Goal: Task Accomplishment & Management: Complete application form

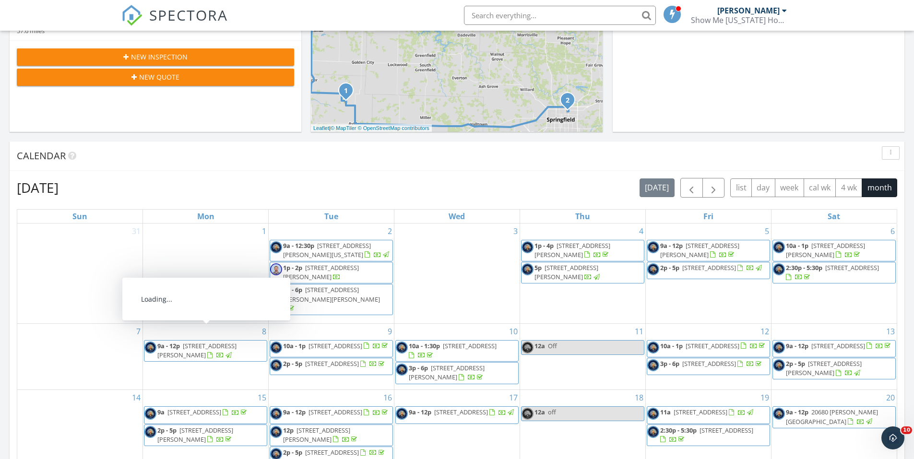
scroll to position [144, 0]
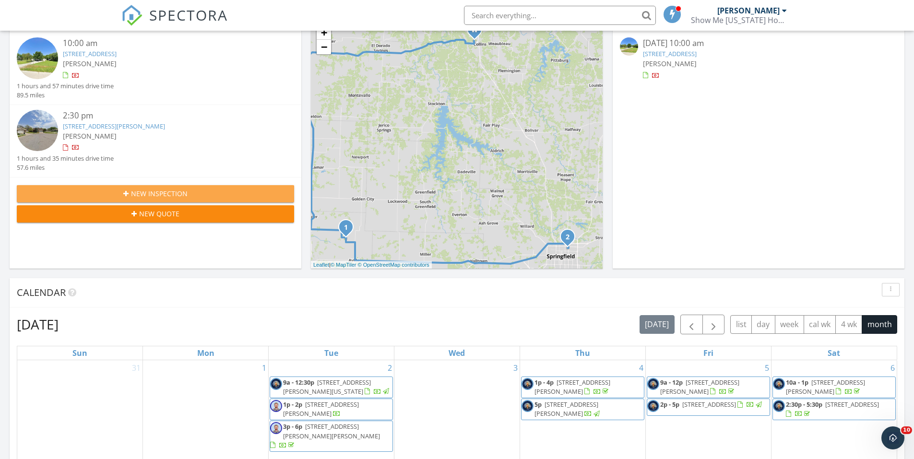
click at [174, 186] on button "New Inspection" at bounding box center [155, 193] width 277 height 17
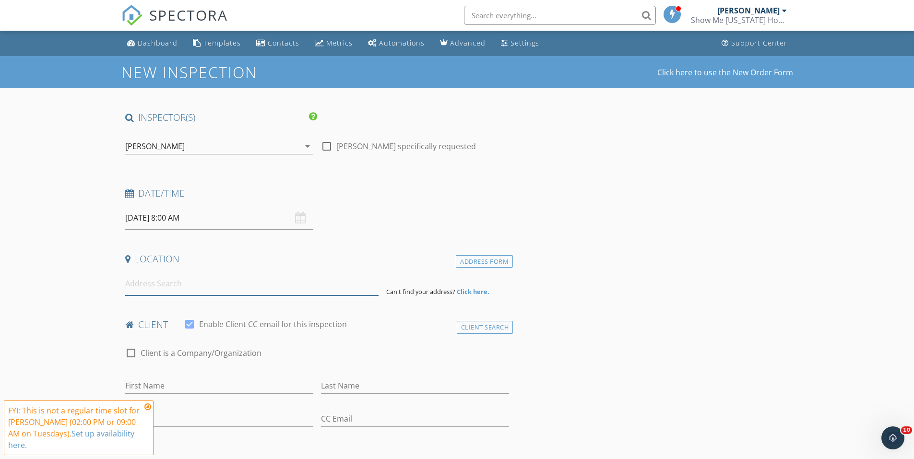
paste input "1001-1015 S. Rangeline Rd Joplin, MO USA, Joplin, MO 64801"
type input "1001 South Rangeline Road, Joplin, MO, USA"
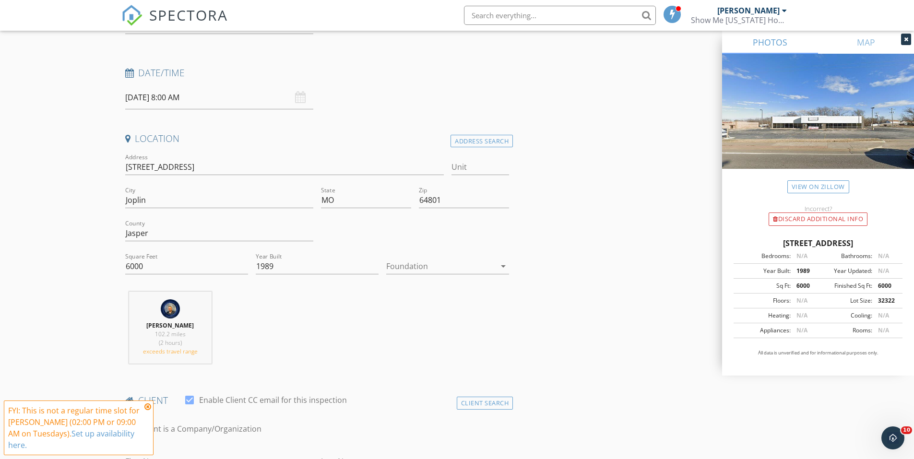
scroll to position [144, 0]
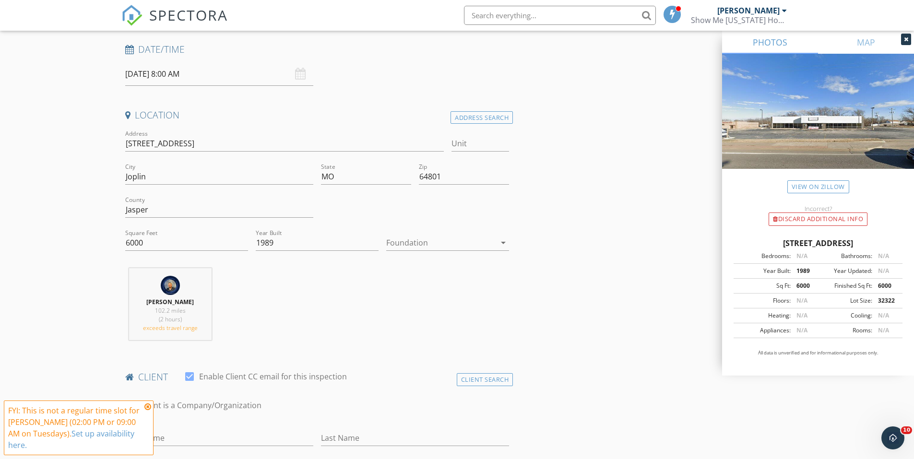
click at [422, 249] on div at bounding box center [440, 242] width 109 height 15
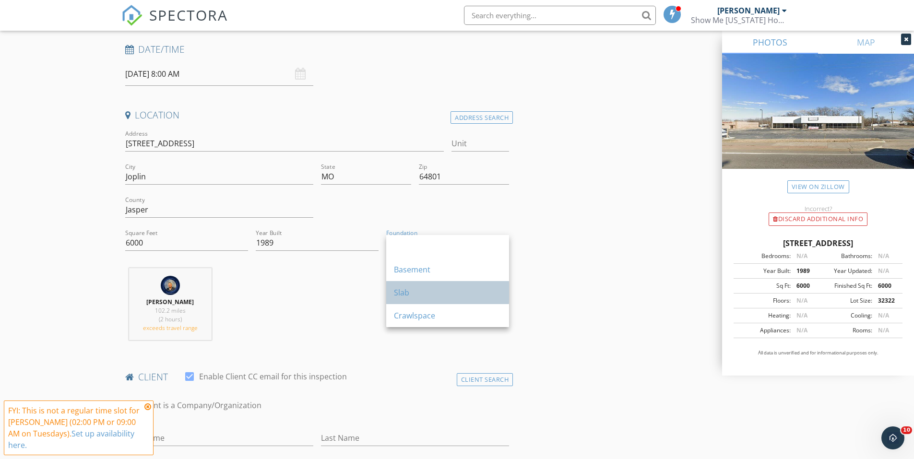
click at [423, 292] on div "Slab" at bounding box center [447, 293] width 107 height 12
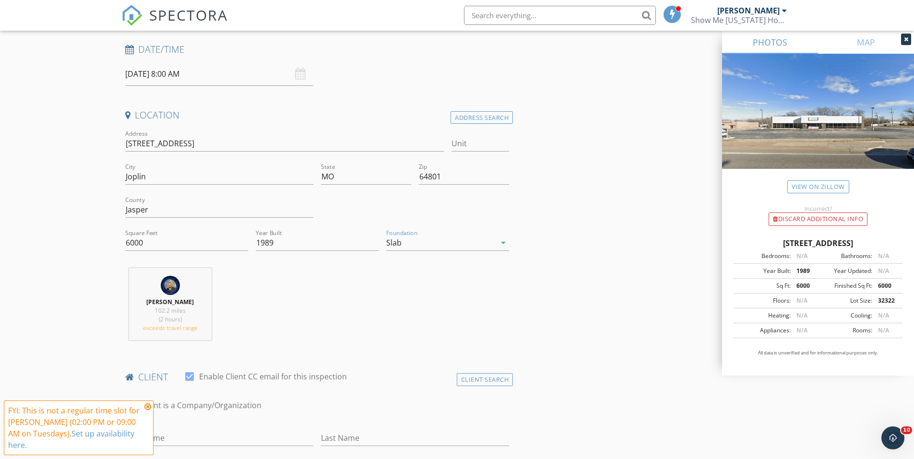
click at [312, 326] on div "Austin Davis 102.2 miles (2 hours) exceeds travel range" at bounding box center [317, 308] width 392 height 80
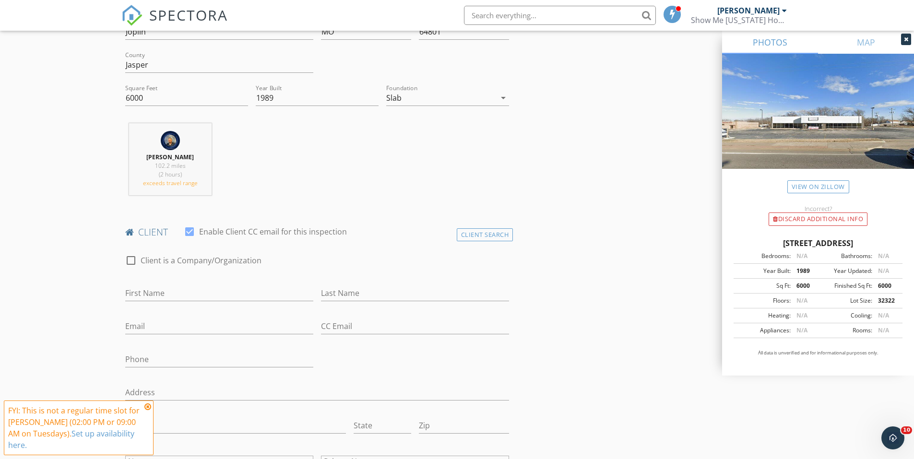
scroll to position [336, 0]
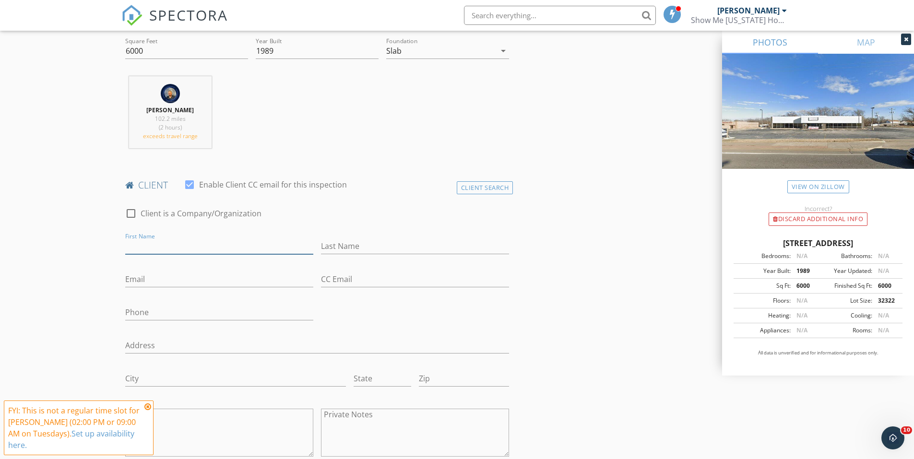
click at [224, 247] on input "First Name" at bounding box center [219, 246] width 188 height 16
type input "Victor"
click at [373, 253] on input "Last Name" at bounding box center [415, 246] width 188 height 16
type input "Wheeler"
click at [242, 272] on input "Email" at bounding box center [219, 279] width 188 height 16
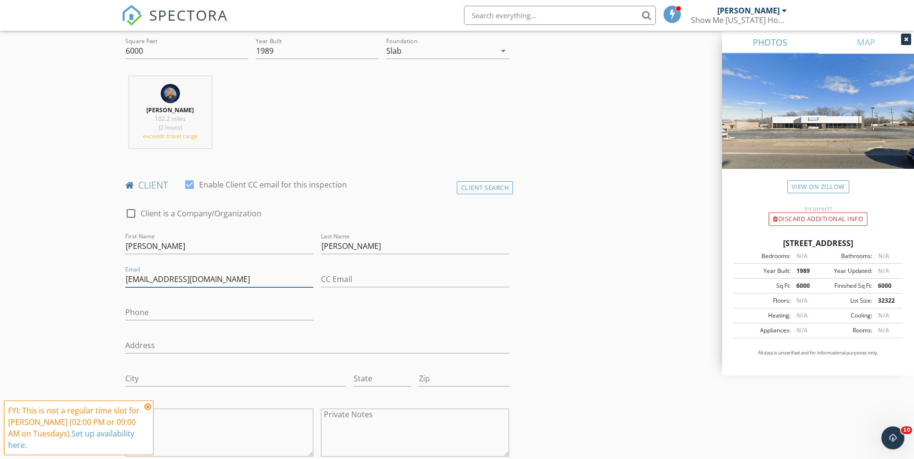
type input "vwheeler@arvest.com"
click at [151, 310] on input "Phone" at bounding box center [219, 313] width 188 height 16
type input "918-804-8713"
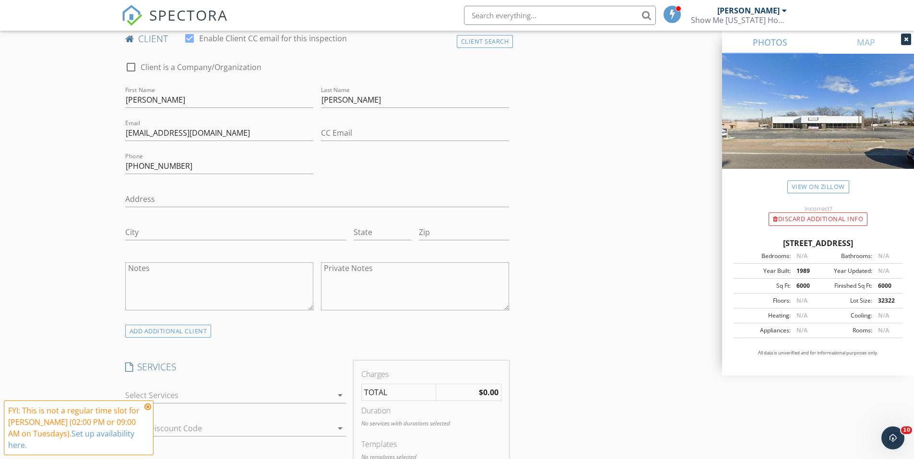
scroll to position [528, 0]
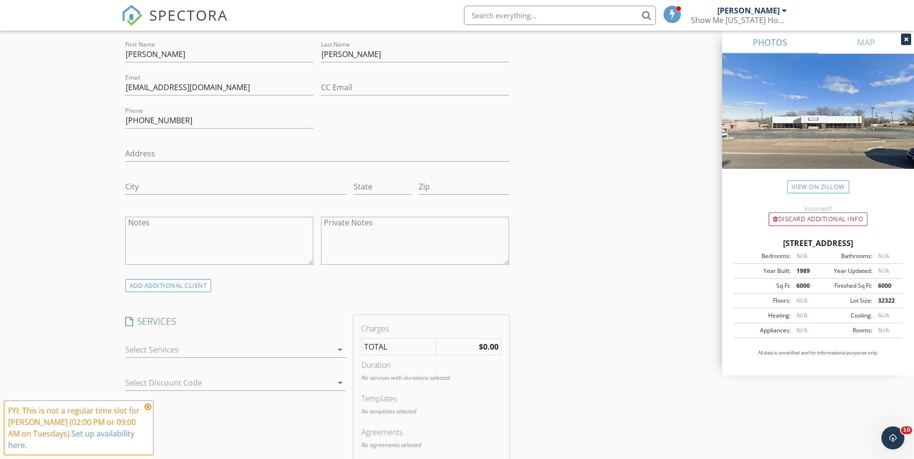
click at [147, 406] on icon at bounding box center [147, 407] width 7 height 8
click at [210, 353] on div at bounding box center [228, 349] width 207 height 15
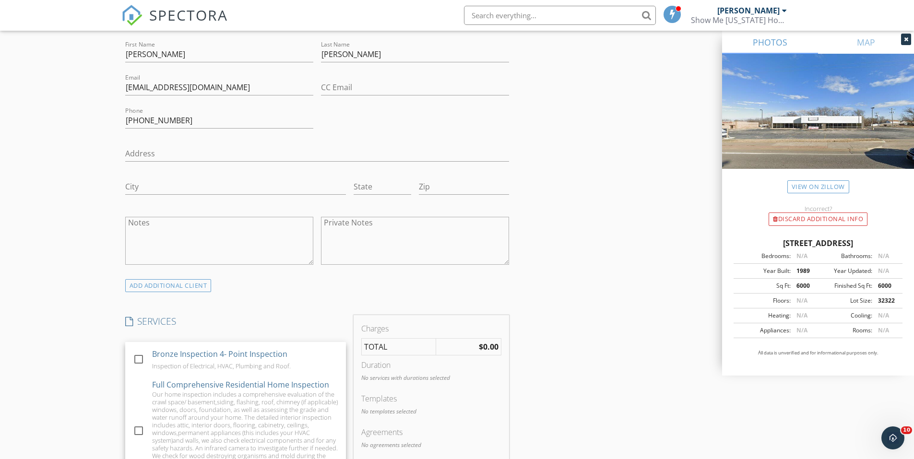
scroll to position [187, 0]
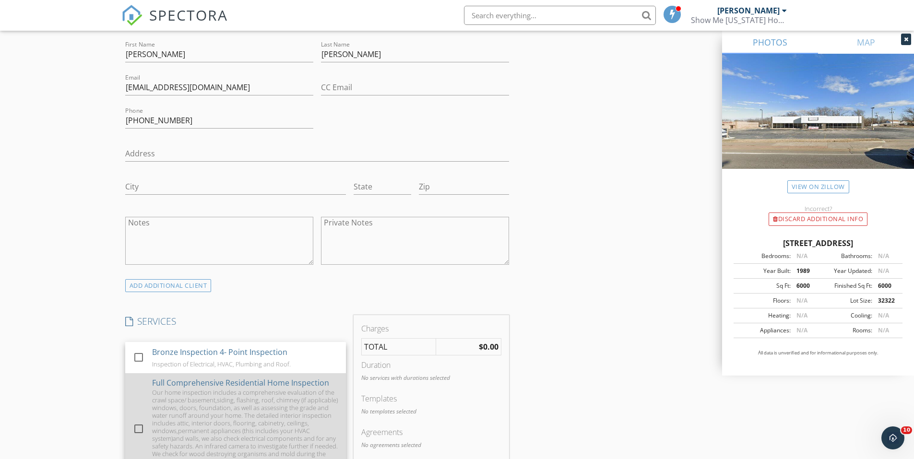
click at [216, 403] on div "Our home inspection includes a comprehensive evaluation of the crawl space/ bas…" at bounding box center [245, 434] width 186 height 92
click at [253, 421] on div "Our home inspection includes a comprehensive evaluation of the crawl space/ bas…" at bounding box center [245, 434] width 186 height 92
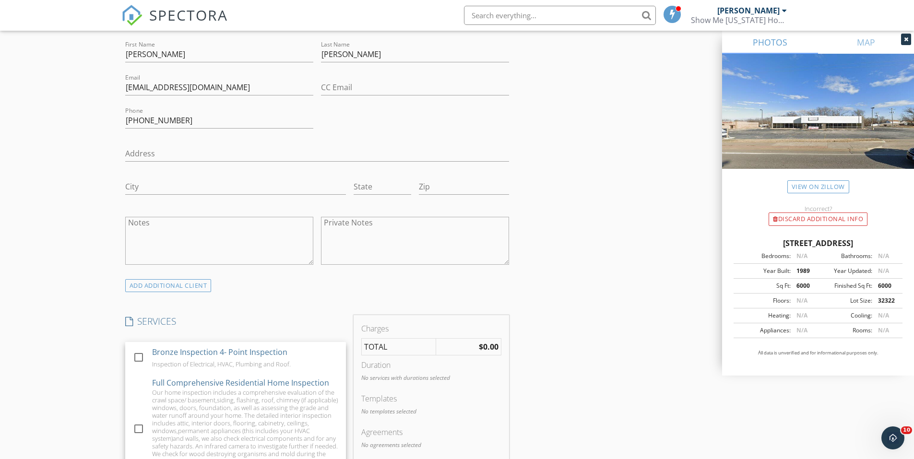
scroll to position [671, 0]
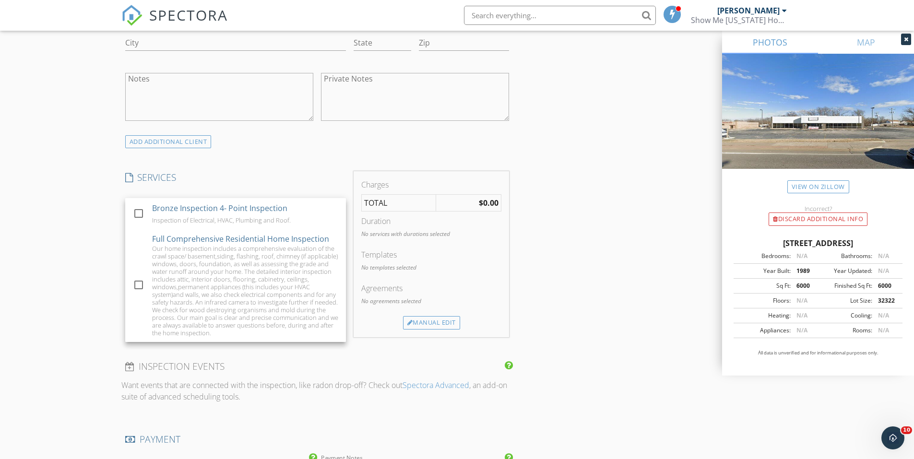
click at [273, 169] on div "INSPECTOR(S) check_box Austin Davis PRIMARY Austin Davis arrow_drop_down check_…" at bounding box center [317, 305] width 392 height 1730
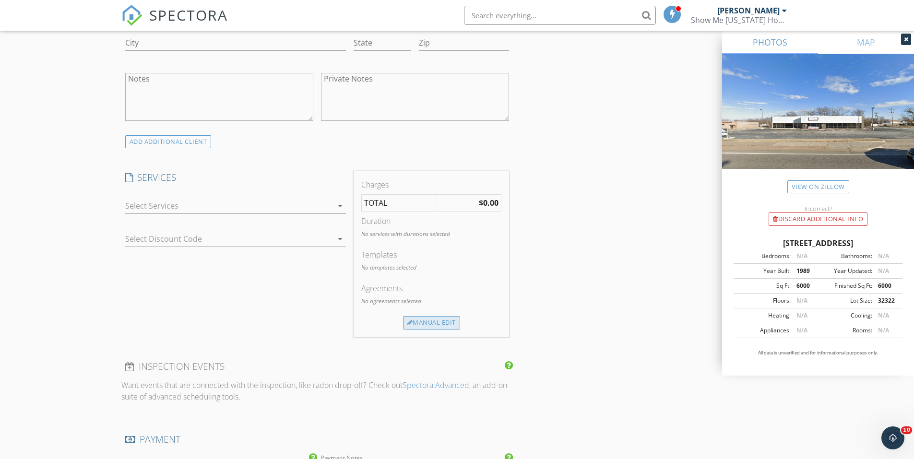
click at [441, 322] on div "Manual Edit" at bounding box center [431, 322] width 57 height 13
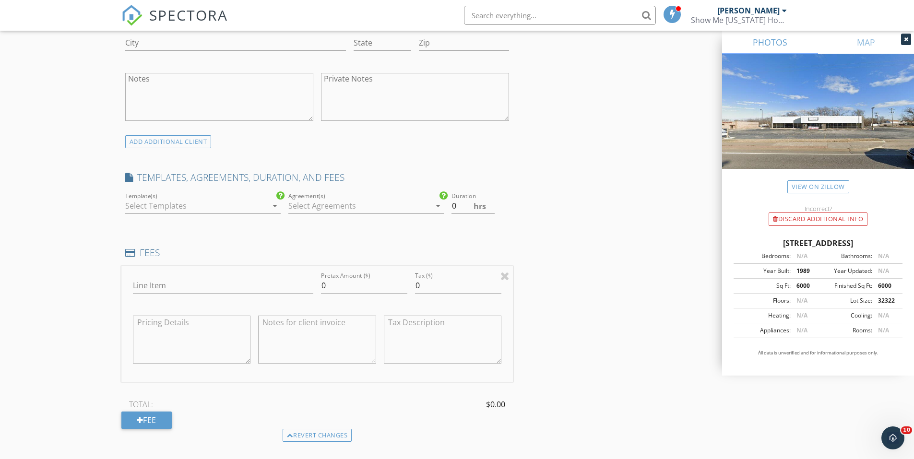
click at [254, 205] on div at bounding box center [196, 205] width 142 height 15
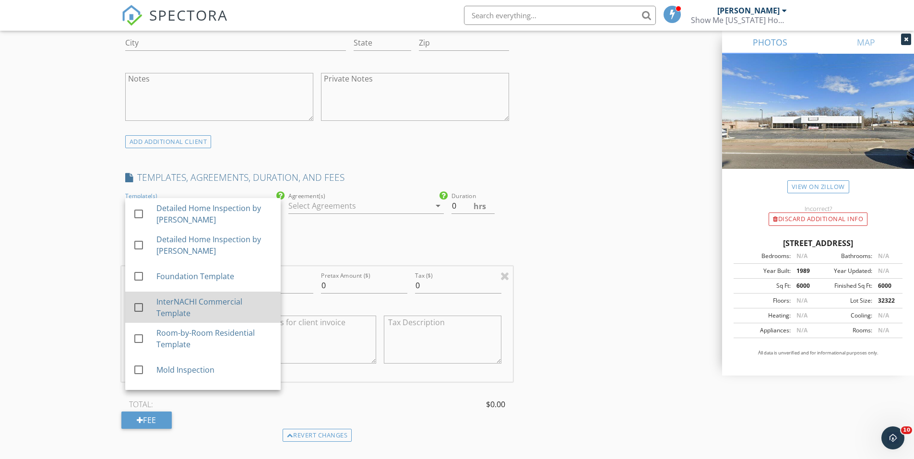
click at [218, 307] on div "InterNACHI Commercial Template" at bounding box center [214, 307] width 117 height 23
click at [380, 203] on div at bounding box center [359, 205] width 142 height 15
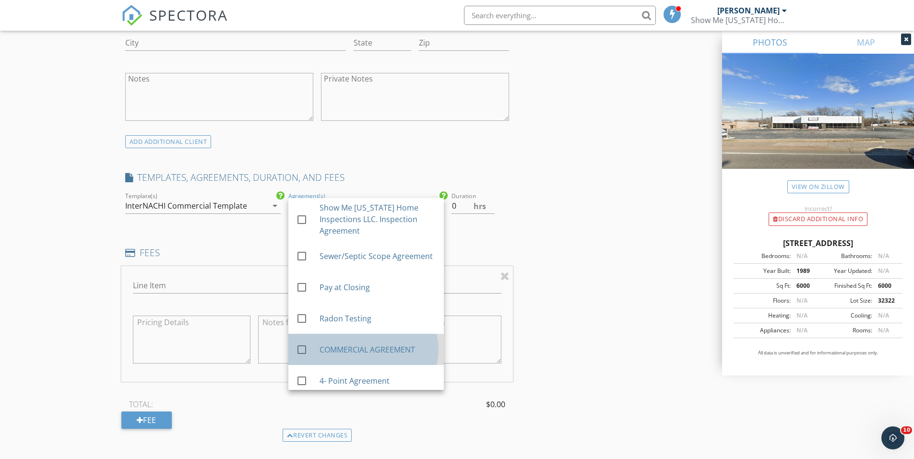
click at [367, 340] on div "check_box_outline_blank COMMERCIAL AGREEMENT" at bounding box center [366, 349] width 140 height 23
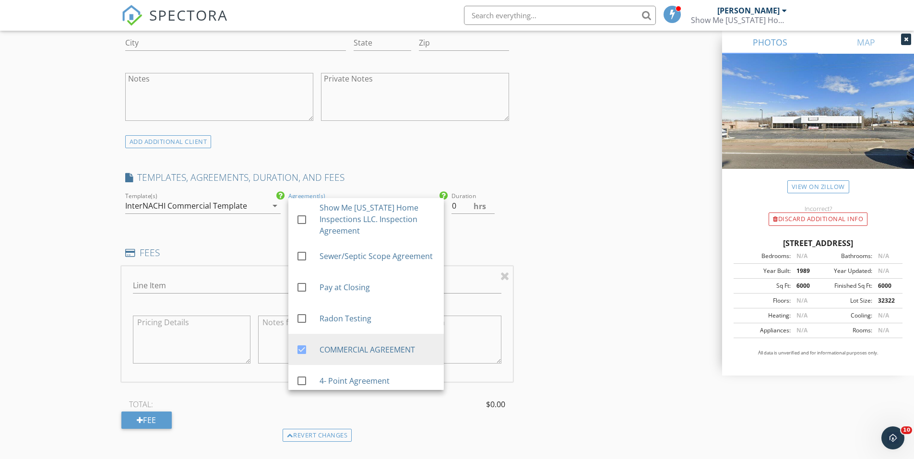
click at [530, 230] on div "INSPECTOR(S) check_box Austin Davis PRIMARY Austin Davis arrow_drop_down check_…" at bounding box center [456, 385] width 671 height 1891
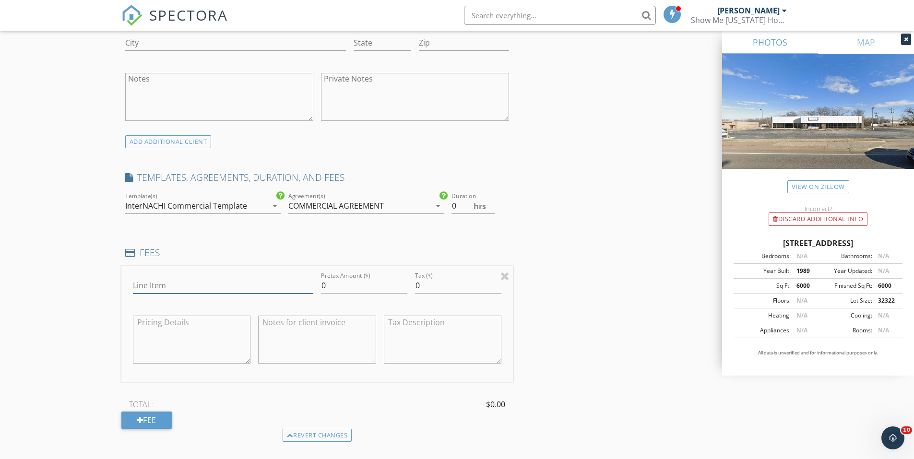
click at [228, 283] on input "Line Item" at bounding box center [223, 286] width 180 height 16
click at [245, 261] on div "FEES" at bounding box center [317, 255] width 392 height 19
click at [506, 277] on div at bounding box center [504, 276] width 9 height 12
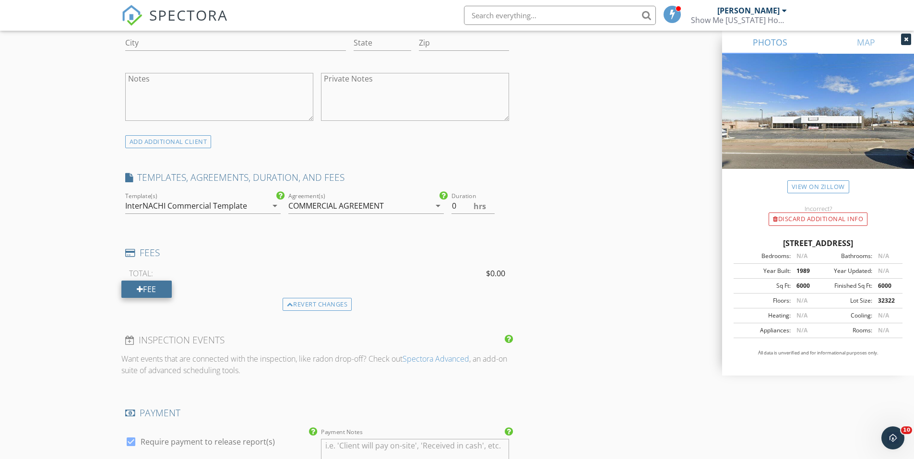
click at [146, 291] on div "Fee" at bounding box center [146, 289] width 50 height 17
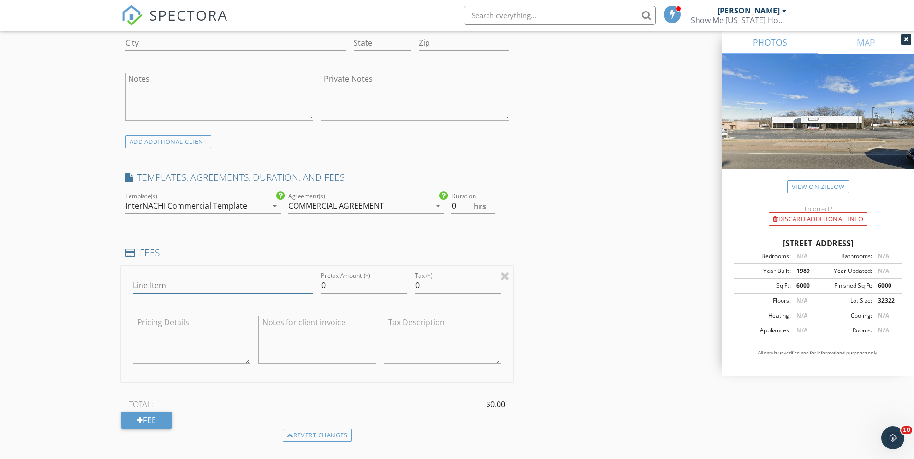
click at [179, 291] on input "Line Item" at bounding box center [223, 286] width 180 height 16
type input "c"
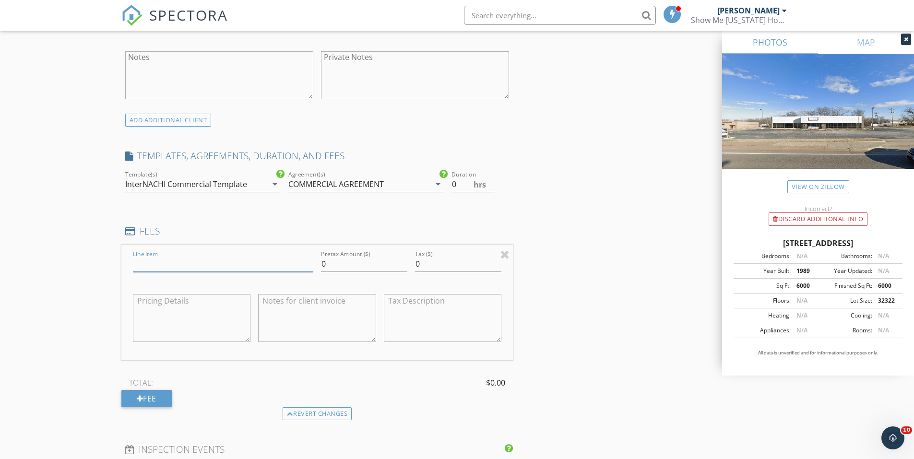
scroll to position [767, 0]
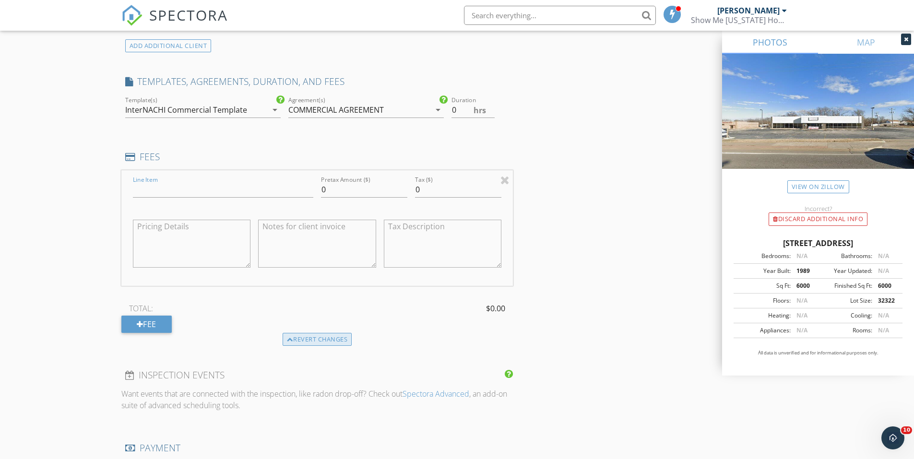
click at [340, 343] on div "Revert changes" at bounding box center [317, 339] width 70 height 13
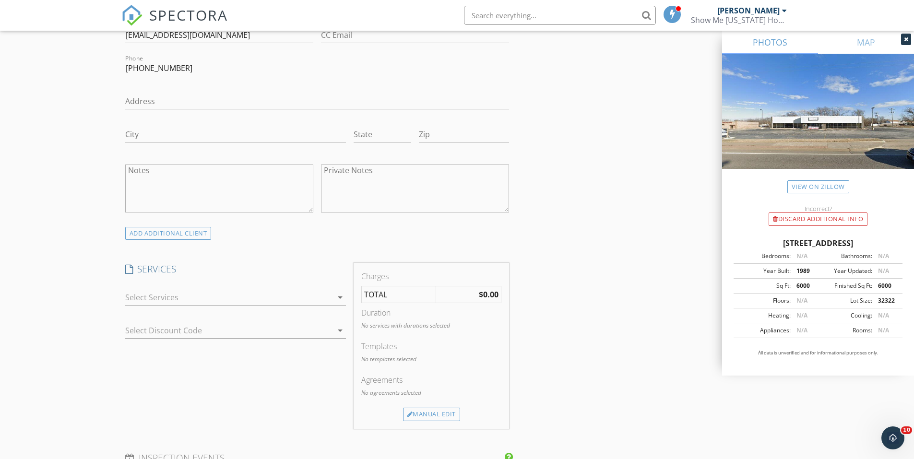
scroll to position [575, 0]
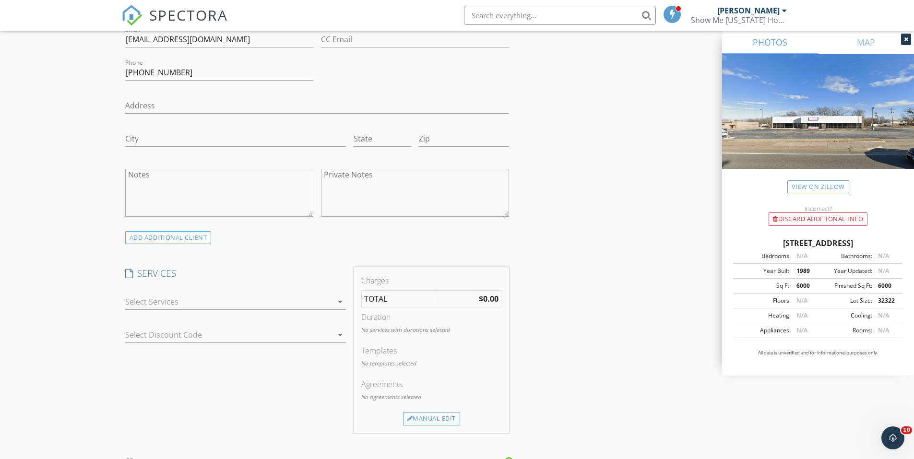
click at [305, 303] on div at bounding box center [228, 301] width 207 height 15
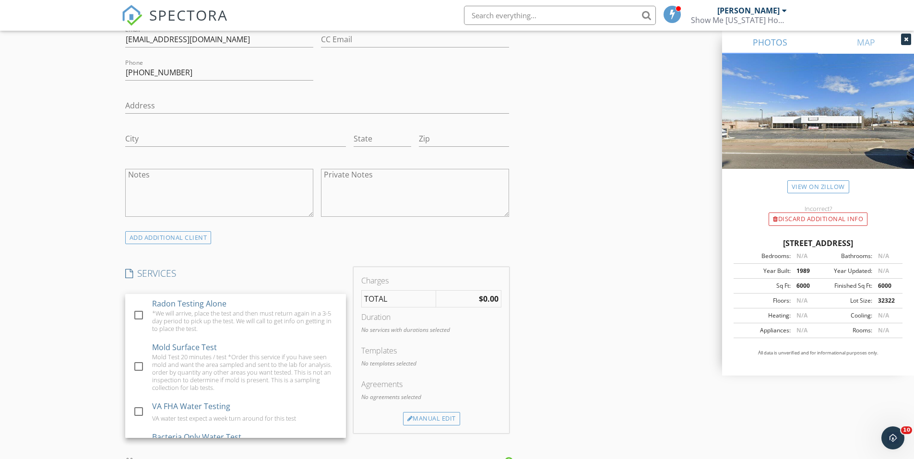
click at [536, 299] on div "INSPECTOR(S) check_box Austin Davis PRIMARY Austin Davis arrow_drop_down check_…" at bounding box center [456, 429] width 671 height 1786
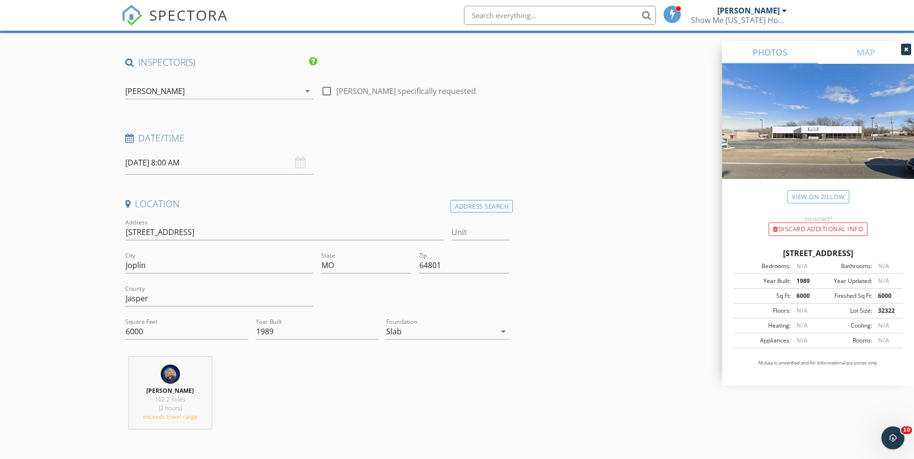
scroll to position [0, 0]
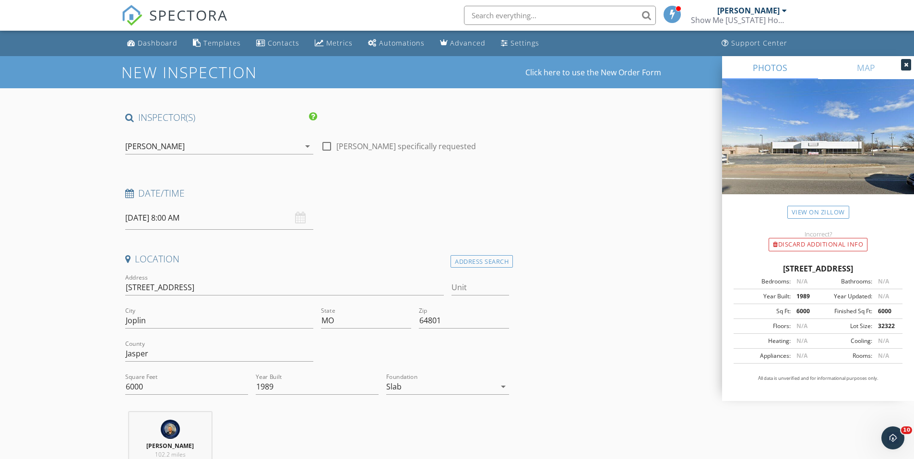
click at [266, 220] on input "09/30/2025 8:00 AM" at bounding box center [219, 217] width 188 height 23
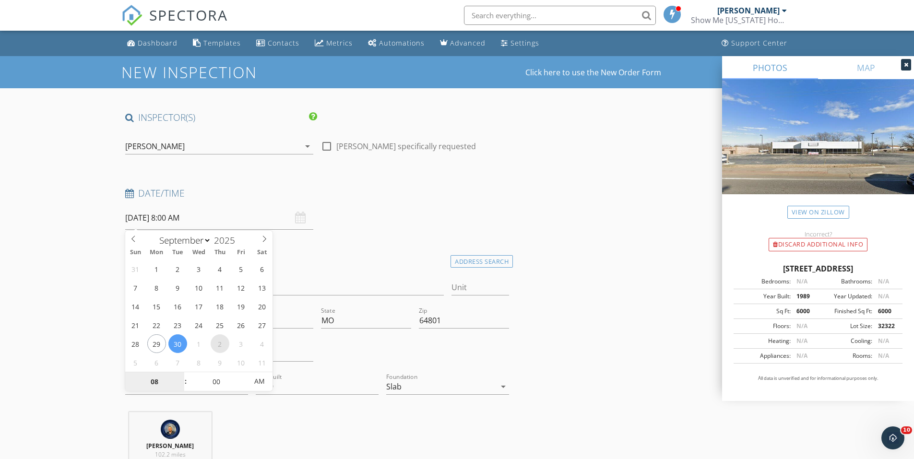
select select "9"
type input "10/02/2025 8:00 AM"
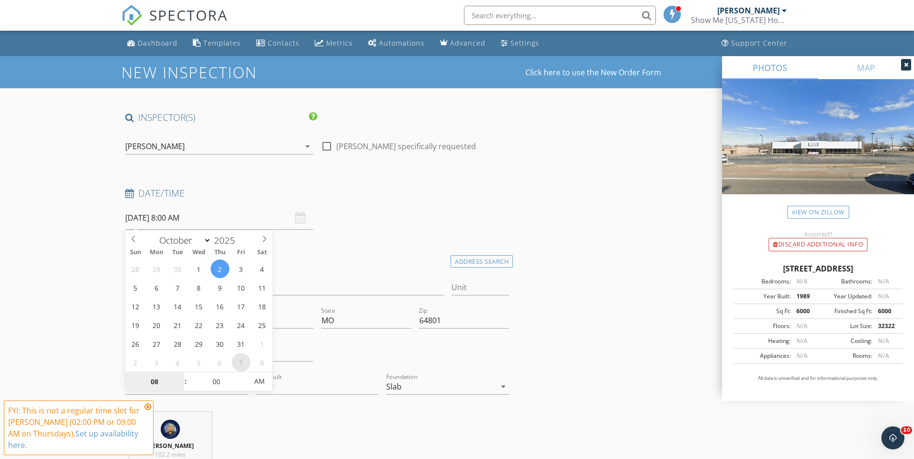
type input "9"
type input "10/02/2025 9:00 AM"
click at [903, 60] on div at bounding box center [906, 65] width 10 height 12
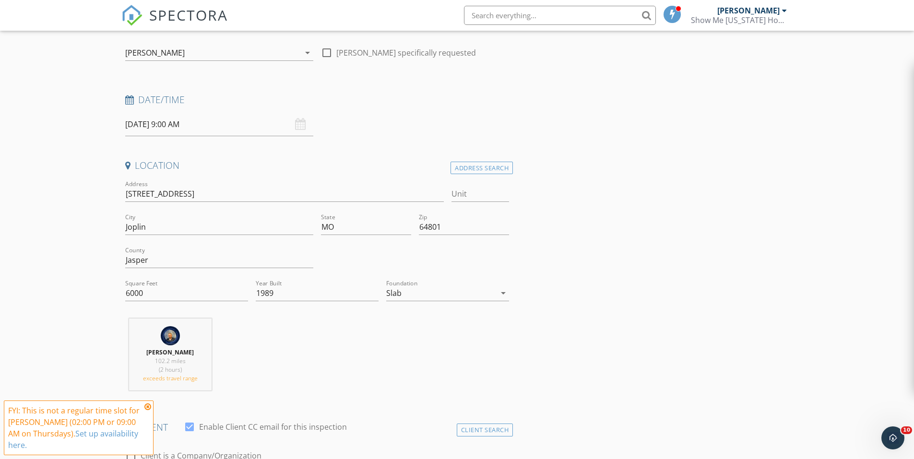
scroll to position [144, 0]
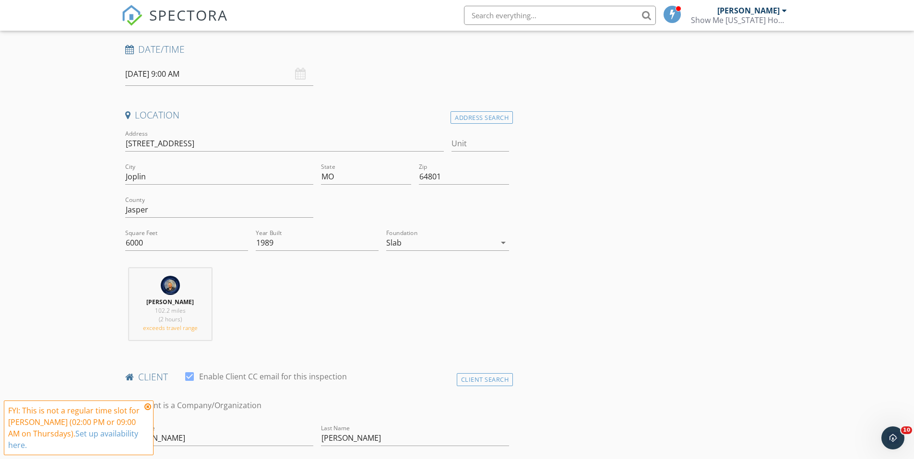
click at [146, 407] on icon at bounding box center [147, 407] width 7 height 8
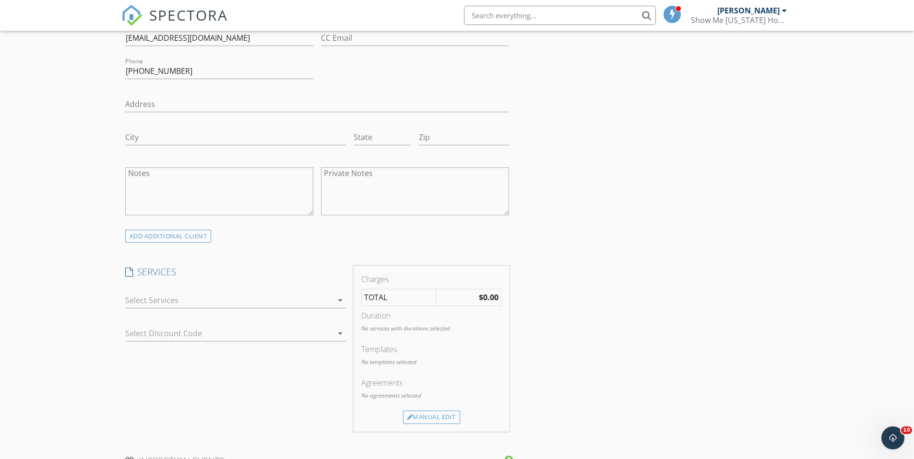
scroll to position [623, 0]
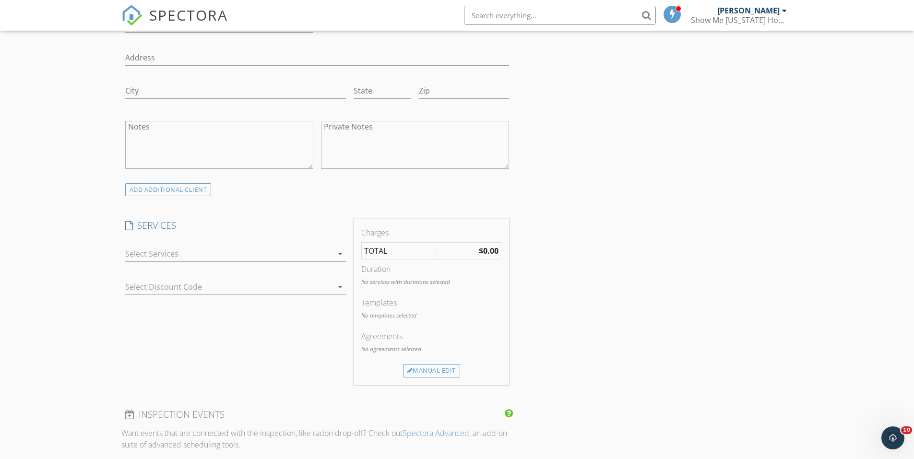
click at [250, 253] on div at bounding box center [228, 253] width 207 height 15
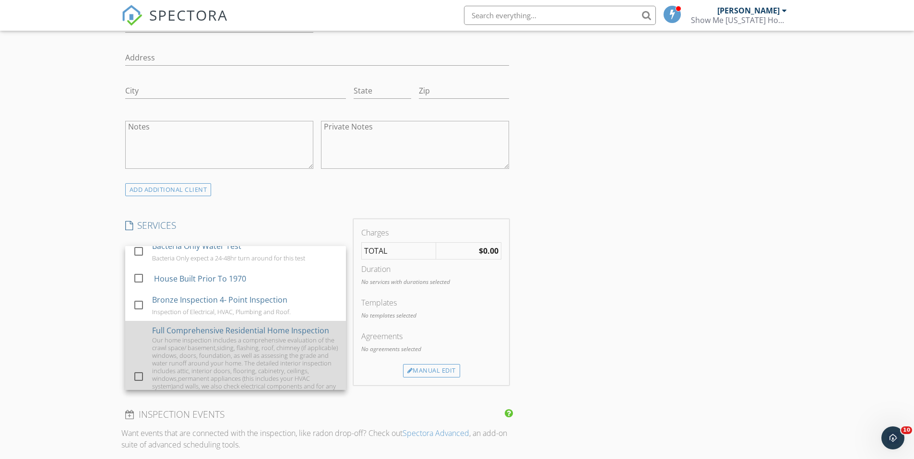
scroll to position [144, 0]
click at [225, 343] on div "Our home inspection includes a comprehensive evaluation of the crawl space/ bas…" at bounding box center [245, 381] width 186 height 92
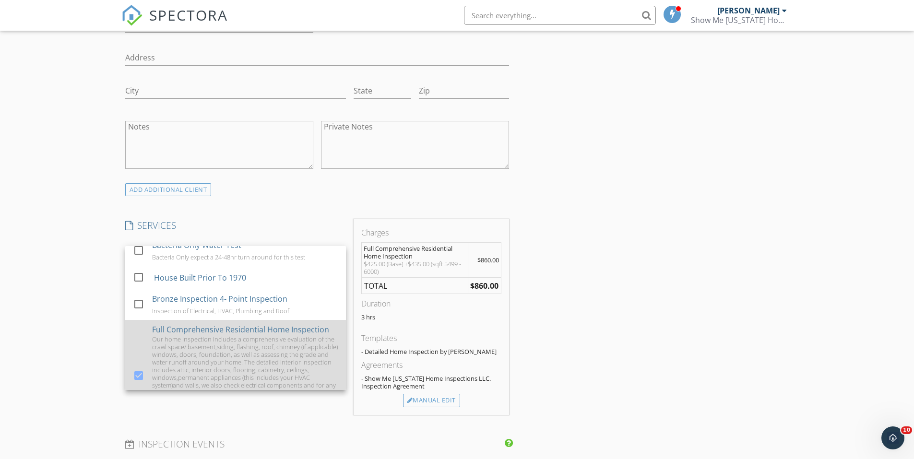
click at [225, 342] on div "Our home inspection includes a comprehensive evaluation of the crawl space/ bas…" at bounding box center [245, 381] width 186 height 92
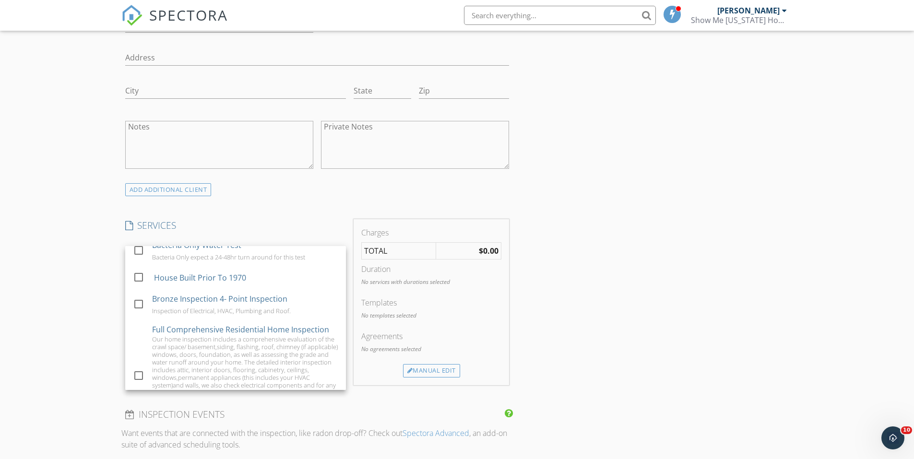
click at [245, 222] on h4 "SERVICES" at bounding box center [235, 225] width 221 height 12
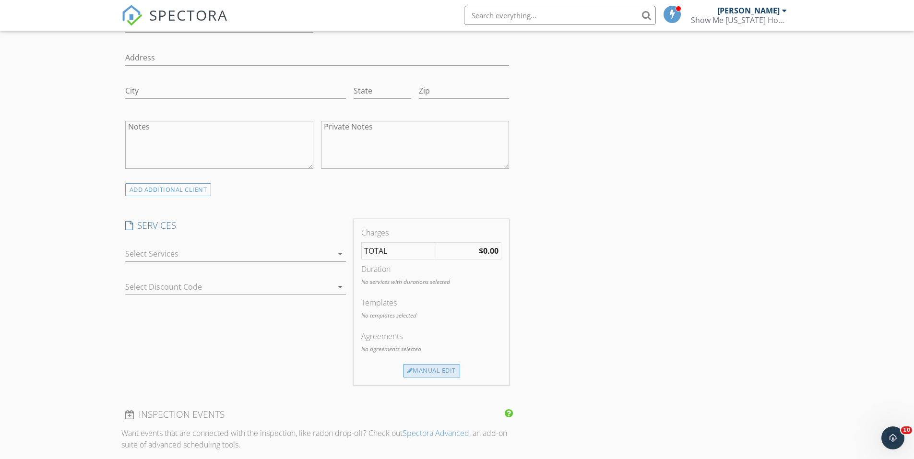
click at [416, 370] on div "Manual Edit" at bounding box center [431, 370] width 57 height 13
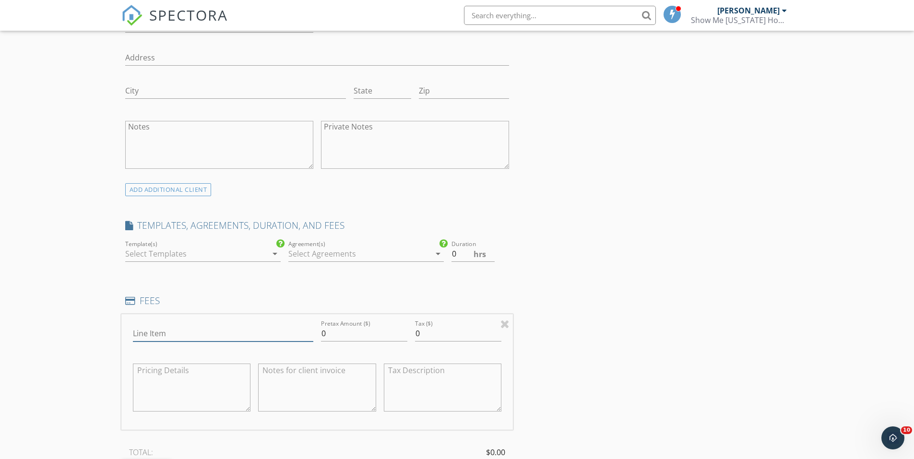
click at [196, 327] on input "Line Item" at bounding box center [223, 334] width 180 height 16
type input "2"
type input "Commercial Inspection Base Price"
click at [376, 337] on input "0" at bounding box center [364, 334] width 86 height 16
type input "2100"
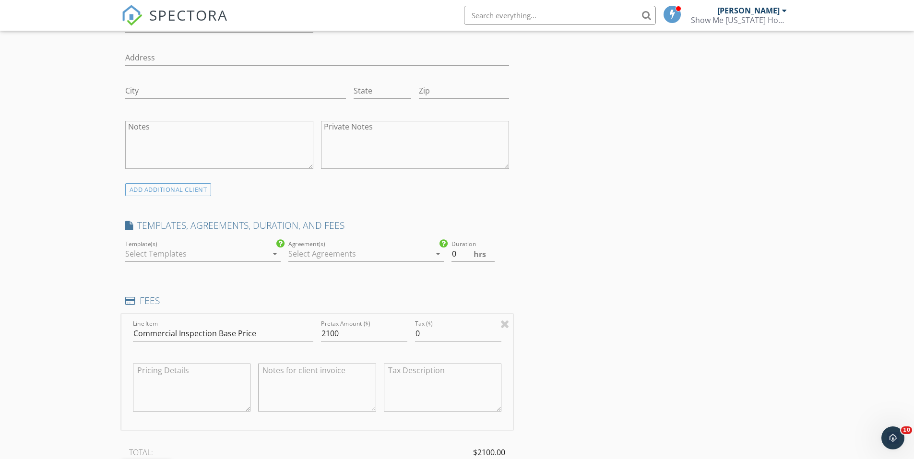
click at [558, 316] on div "INSPECTOR(S) check_box Austin Davis PRIMARY Austin Davis arrow_drop_down check_…" at bounding box center [456, 433] width 671 height 1891
click at [194, 247] on div at bounding box center [196, 253] width 142 height 15
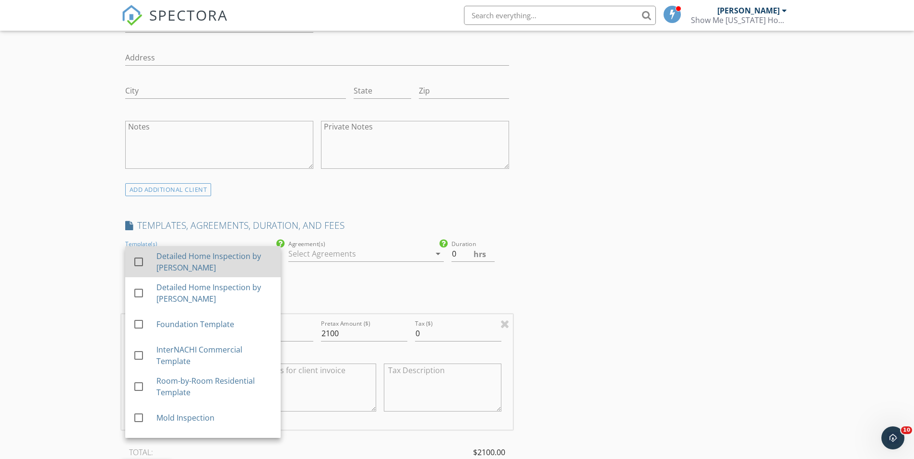
click at [189, 267] on div "Detailed Home Inspection by [PERSON_NAME]" at bounding box center [214, 261] width 117 height 23
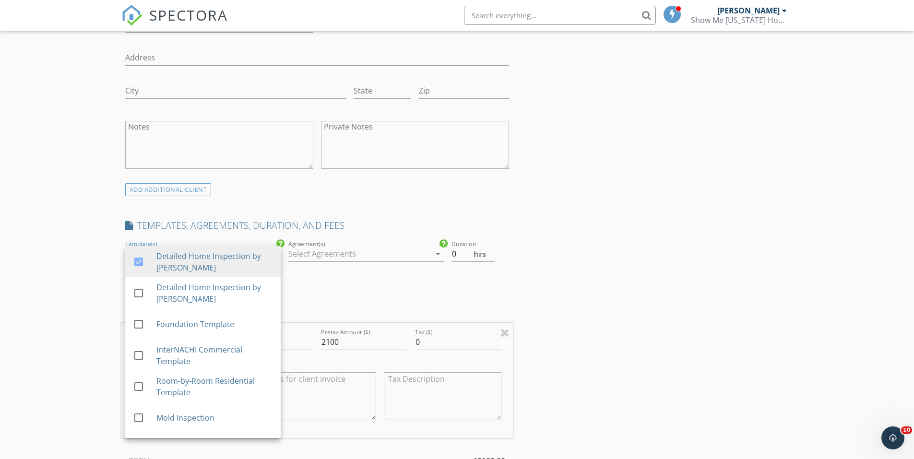
click at [329, 249] on div at bounding box center [359, 253] width 142 height 15
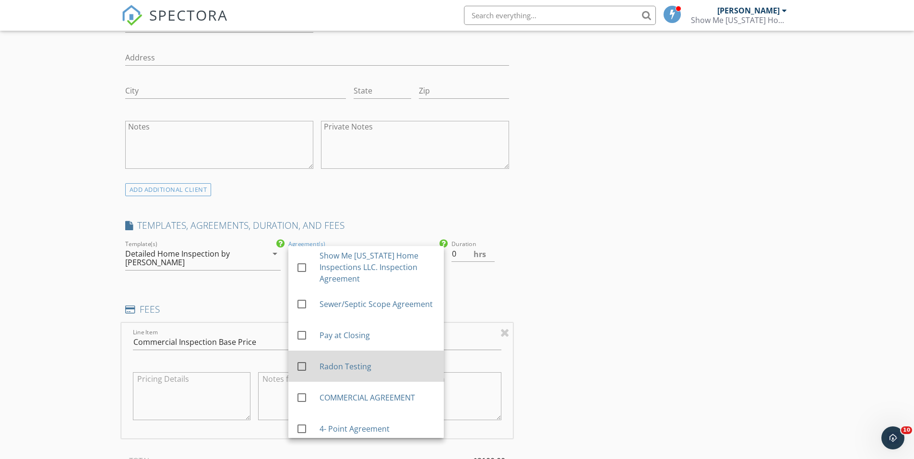
scroll to position [48, 0]
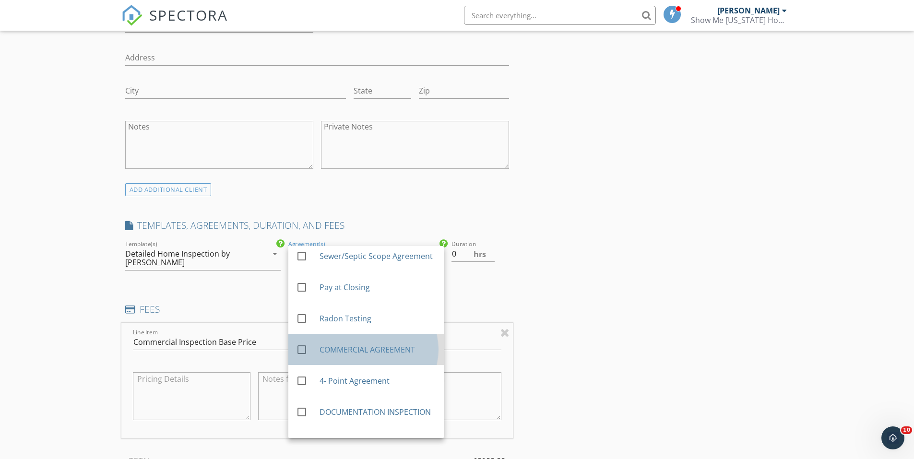
click at [353, 354] on div "COMMERCIAL AGREEMENT" at bounding box center [377, 350] width 117 height 12
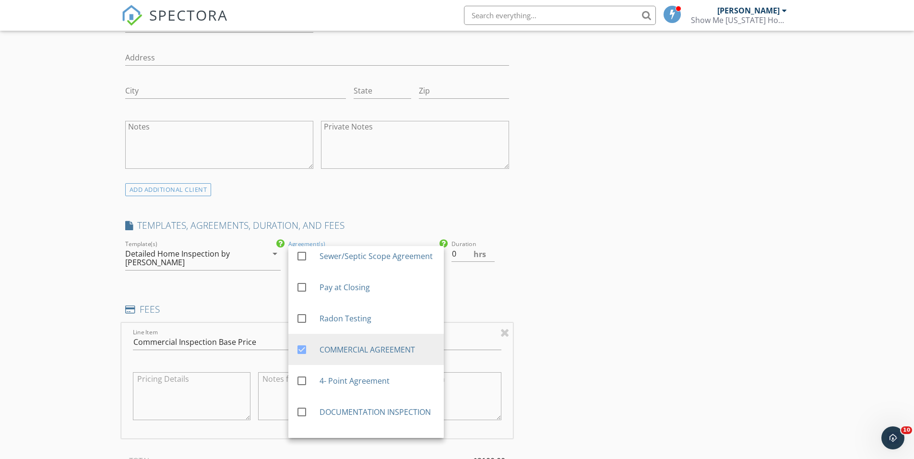
click at [616, 267] on div "INSPECTOR(S) check_box Austin Davis PRIMARY Austin Davis arrow_drop_down check_…" at bounding box center [456, 438] width 671 height 1900
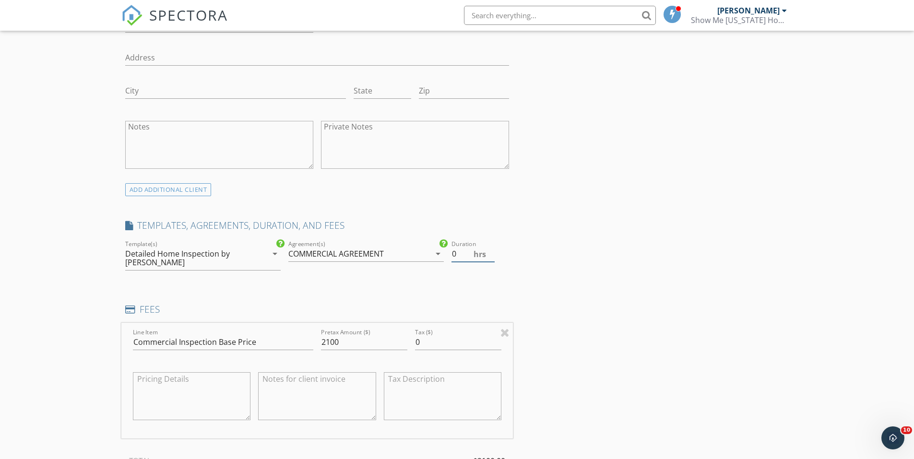
click at [457, 250] on input "0" at bounding box center [472, 254] width 43 height 16
type input "10"
click at [707, 365] on div "INSPECTOR(S) check_box Austin Davis PRIMARY Austin Davis arrow_drop_down check_…" at bounding box center [456, 438] width 671 height 1900
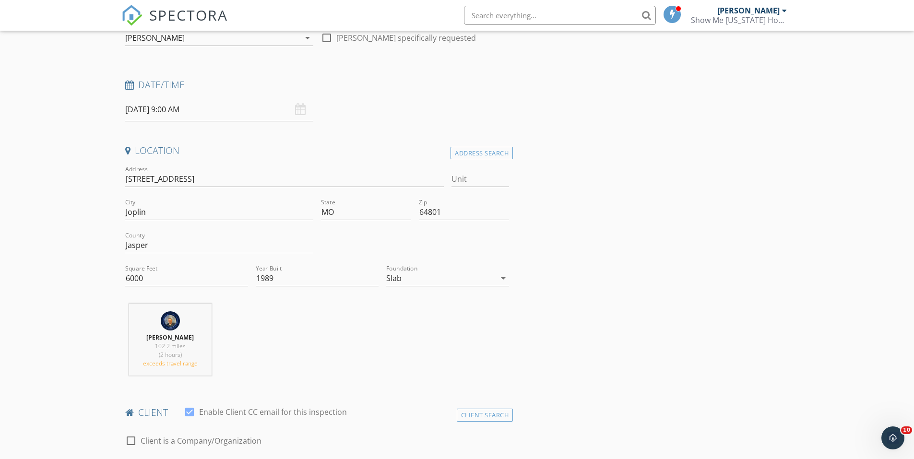
scroll to position [0, 0]
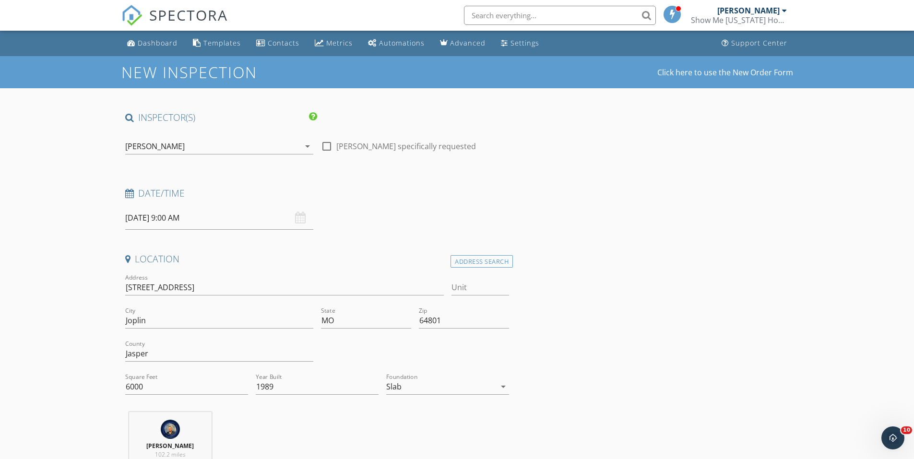
click at [382, 219] on div "Date/Time 10/02/2025 9:00 AM" at bounding box center [317, 208] width 392 height 43
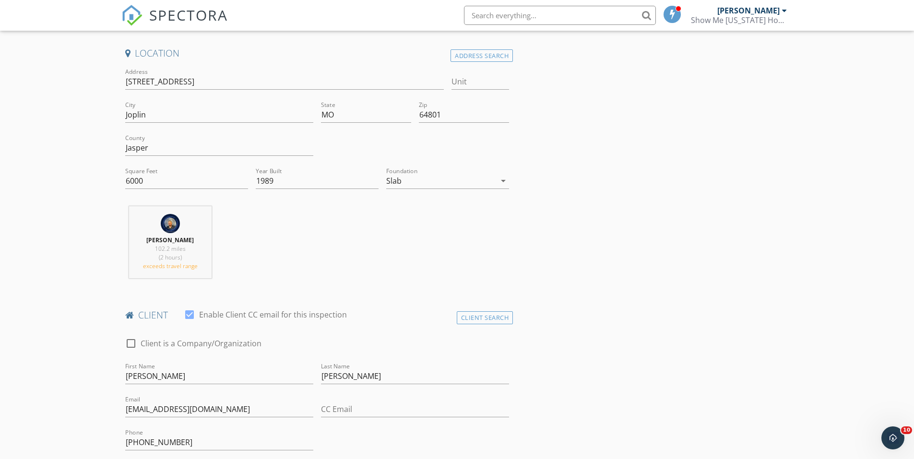
scroll to position [48, 0]
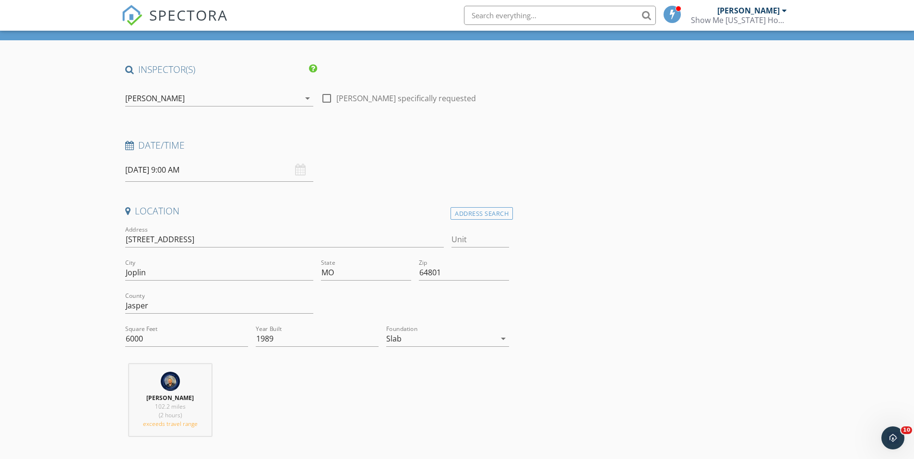
click at [274, 169] on input "[DATE] 9:00 AM" at bounding box center [219, 169] width 188 height 23
click at [369, 211] on h4 "Location" at bounding box center [317, 211] width 384 height 12
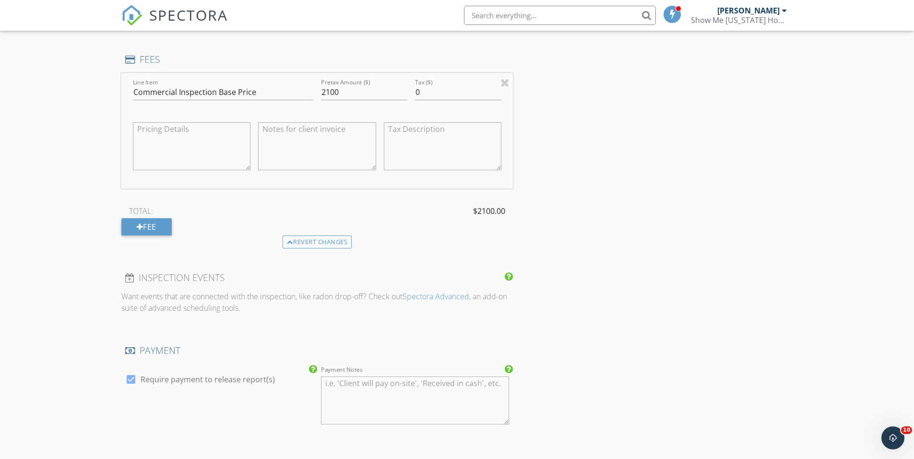
scroll to position [856, 0]
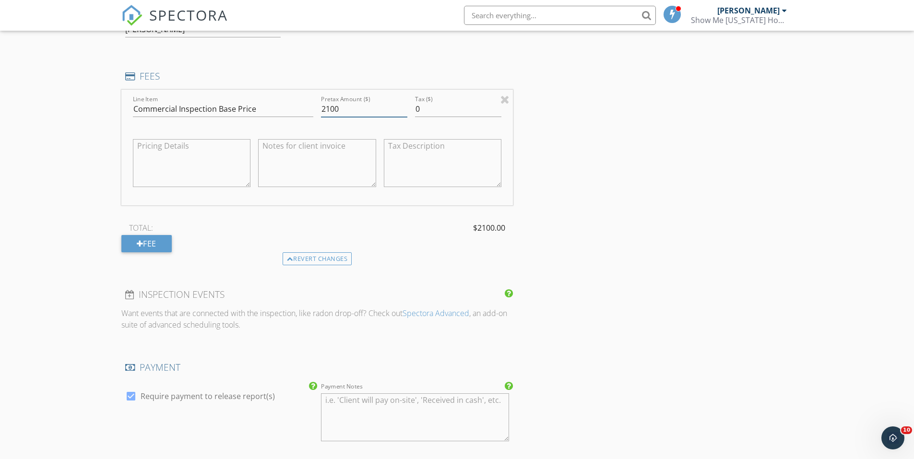
click at [326, 111] on input "2100" at bounding box center [364, 109] width 86 height 16
click at [633, 195] on div "INSPECTOR(S) check_box Austin Davis PRIMARY Austin Davis arrow_drop_down check_…" at bounding box center [456, 205] width 671 height 1900
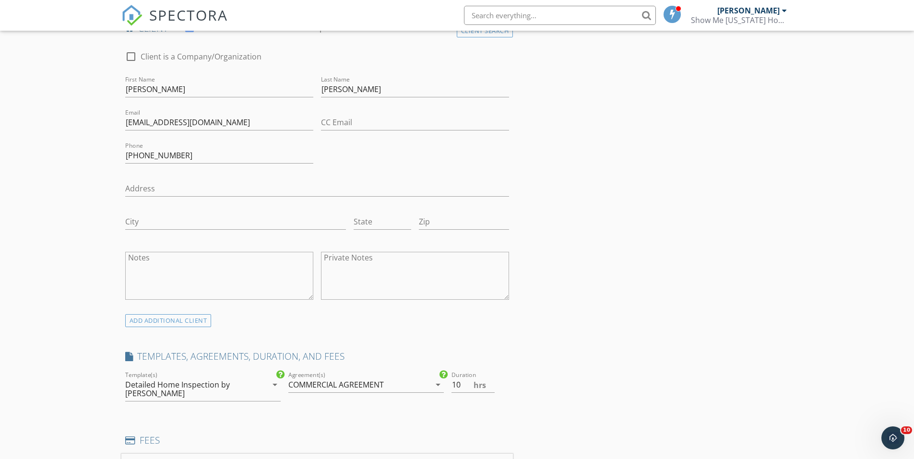
scroll to position [617, 0]
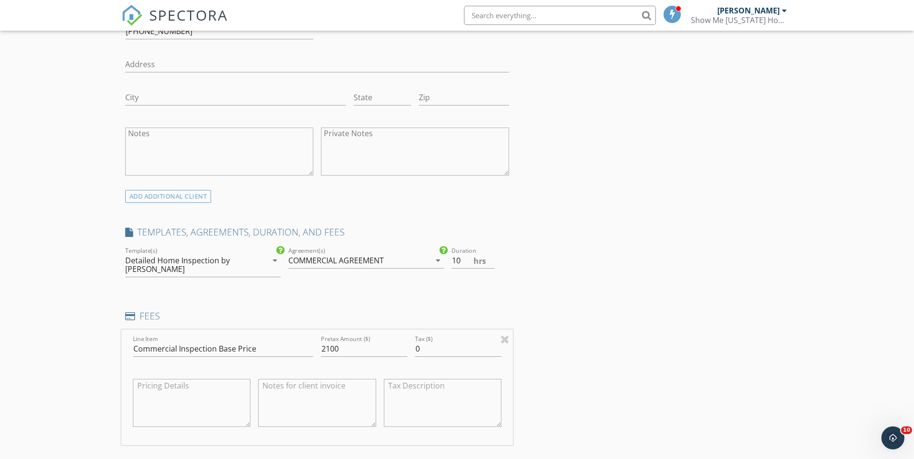
click at [251, 265] on div "Detailed Home Inspection by [PERSON_NAME]" at bounding box center [189, 264] width 128 height 17
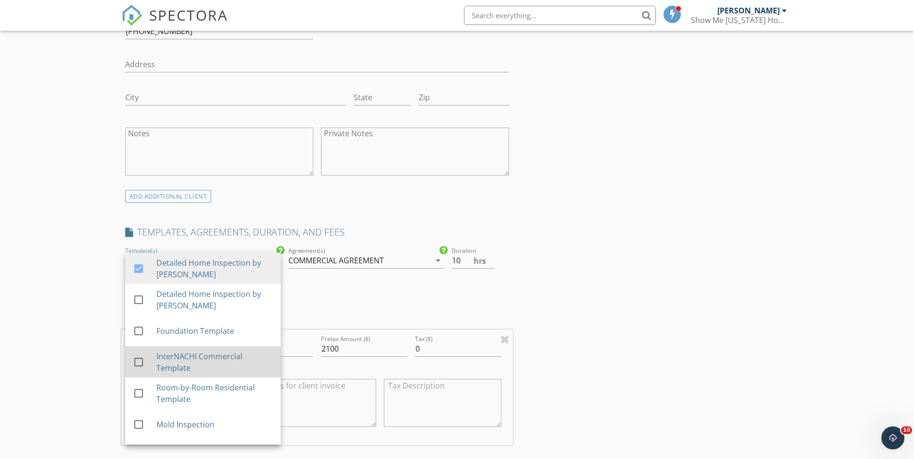
click at [210, 362] on div "InterNACHI Commercial Template" at bounding box center [214, 362] width 117 height 23
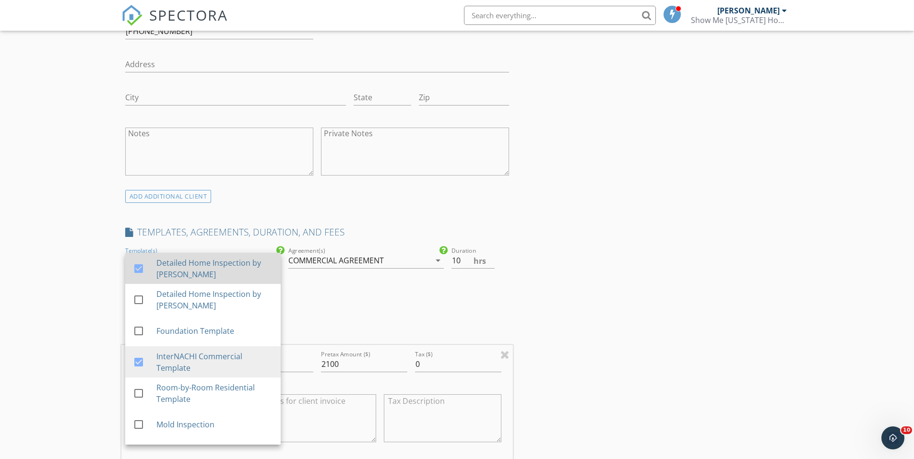
click at [145, 267] on div at bounding box center [138, 268] width 16 height 16
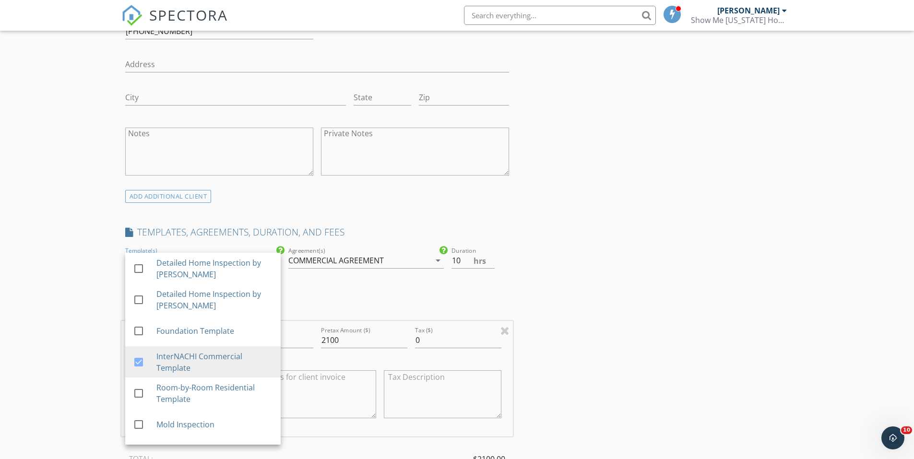
click at [572, 298] on div "INSPECTOR(S) check_box Austin Davis PRIMARY Austin Davis arrow_drop_down check_…" at bounding box center [456, 440] width 671 height 1891
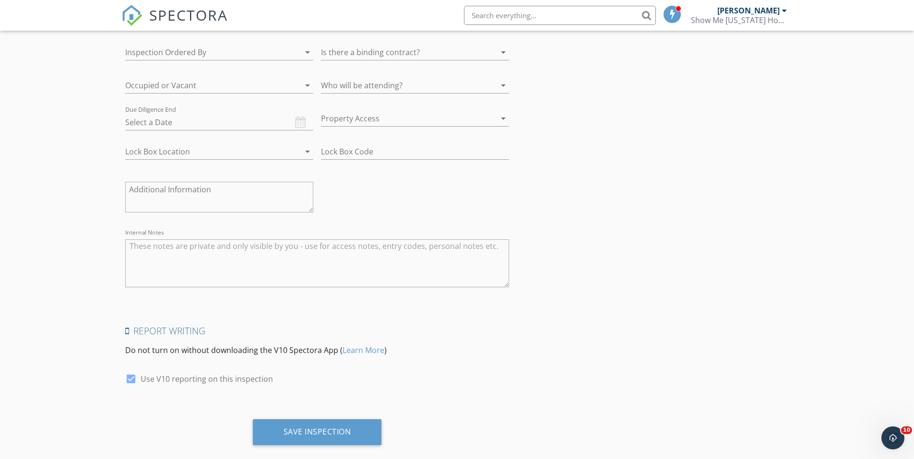
scroll to position [1567, 0]
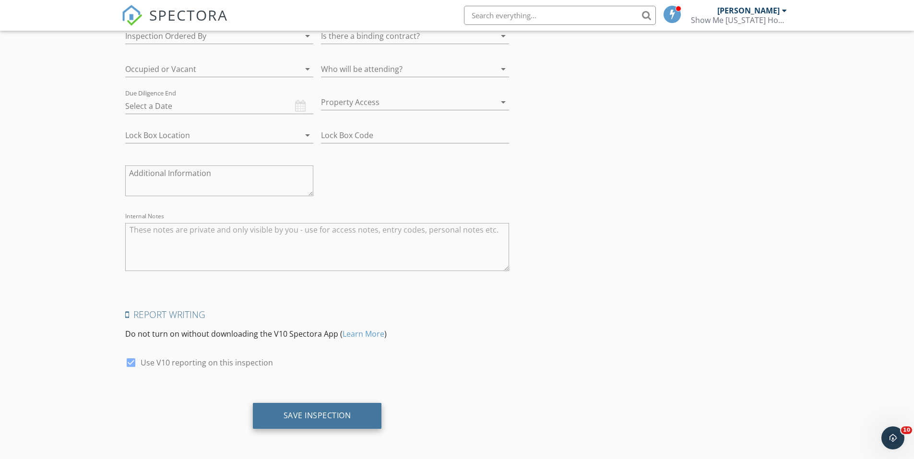
click at [311, 416] on div "Save Inspection" at bounding box center [317, 415] width 68 height 10
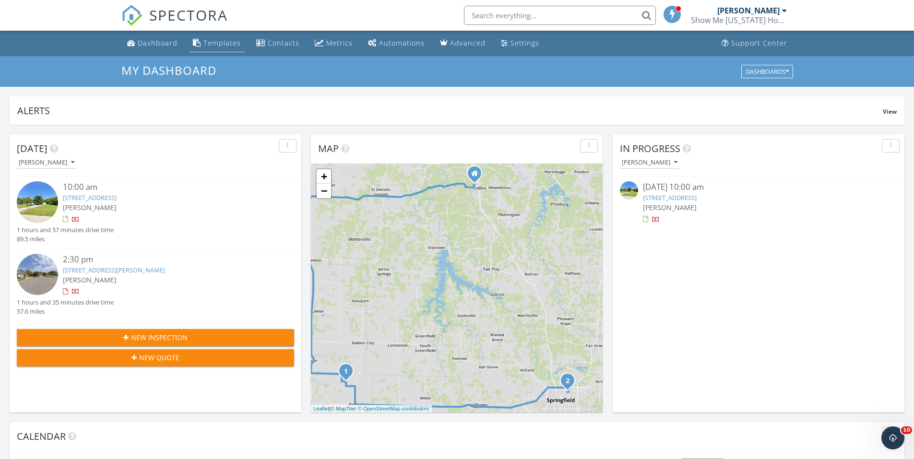
click at [223, 44] on div "Templates" at bounding box center [221, 42] width 37 height 9
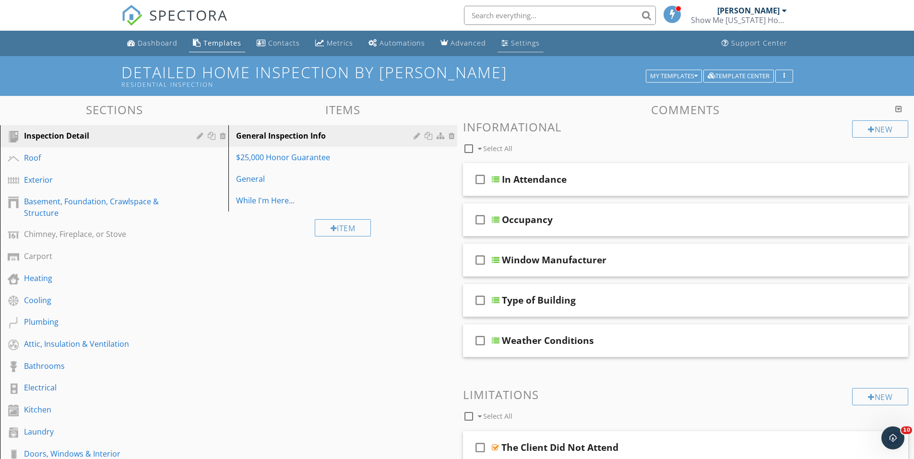
click at [501, 40] on div "Settings" at bounding box center [504, 43] width 7 height 8
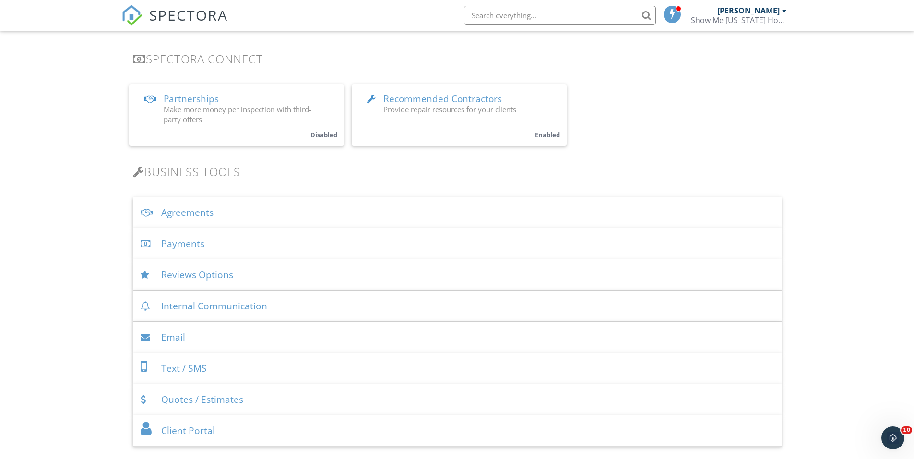
scroll to position [192, 0]
click at [235, 214] on div "Agreements" at bounding box center [457, 209] width 648 height 31
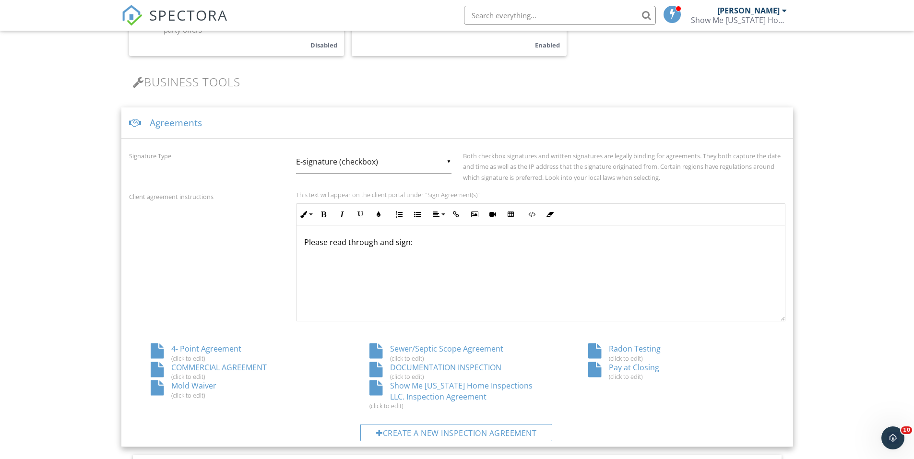
scroll to position [432, 0]
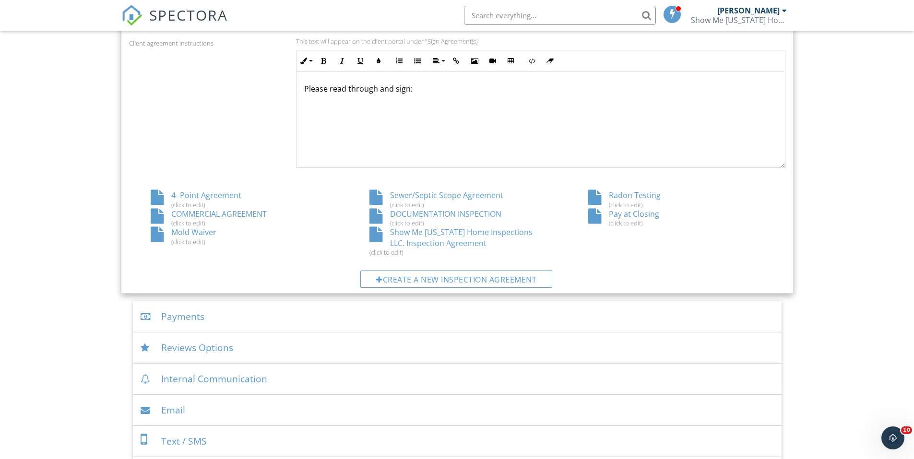
click at [223, 214] on div "COMMERCIAL AGREEMENT (click to edit)" at bounding box center [238, 218] width 219 height 18
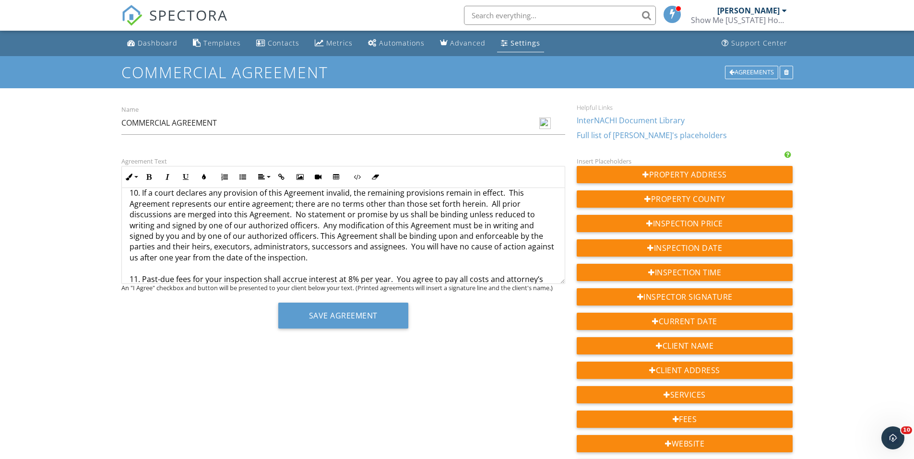
scroll to position [14880, 0]
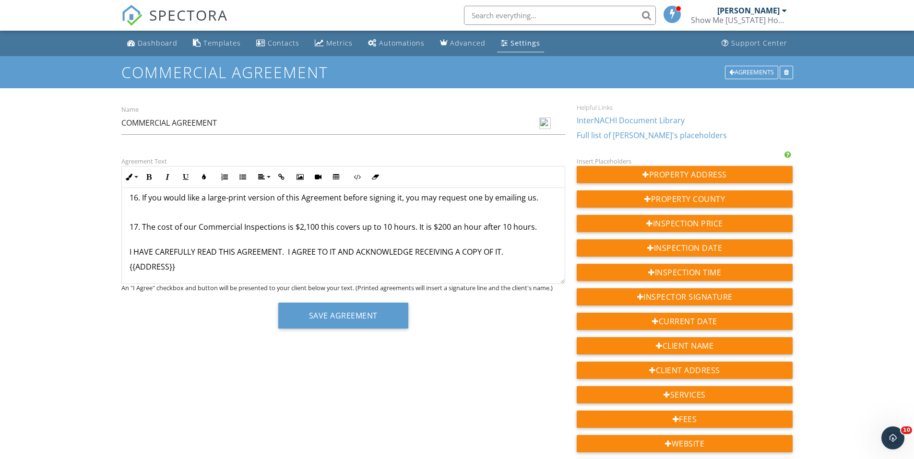
click at [446, 229] on p "17. The cost of our Commercial Inspections is $2,100 this covers up to 10 hours…" at bounding box center [342, 233] width 427 height 22
click at [345, 310] on button "Save Agreement" at bounding box center [343, 316] width 130 height 26
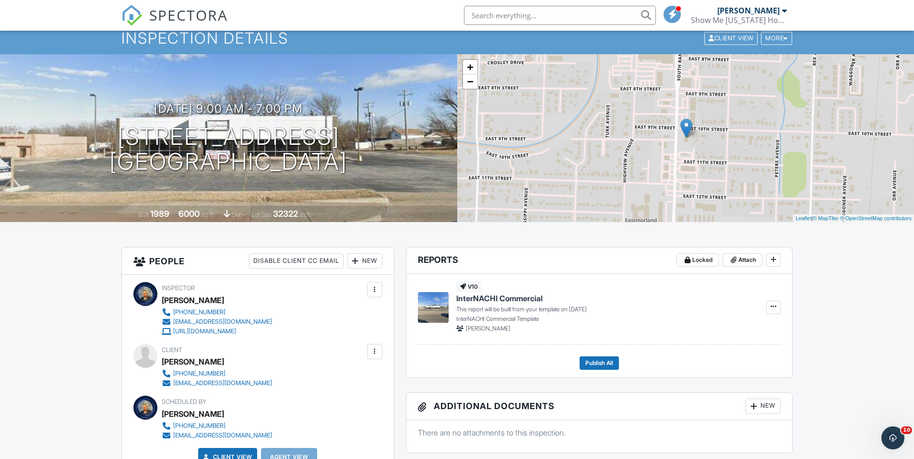
scroll to position [48, 0]
